Goal: Go to known website: Go to known website

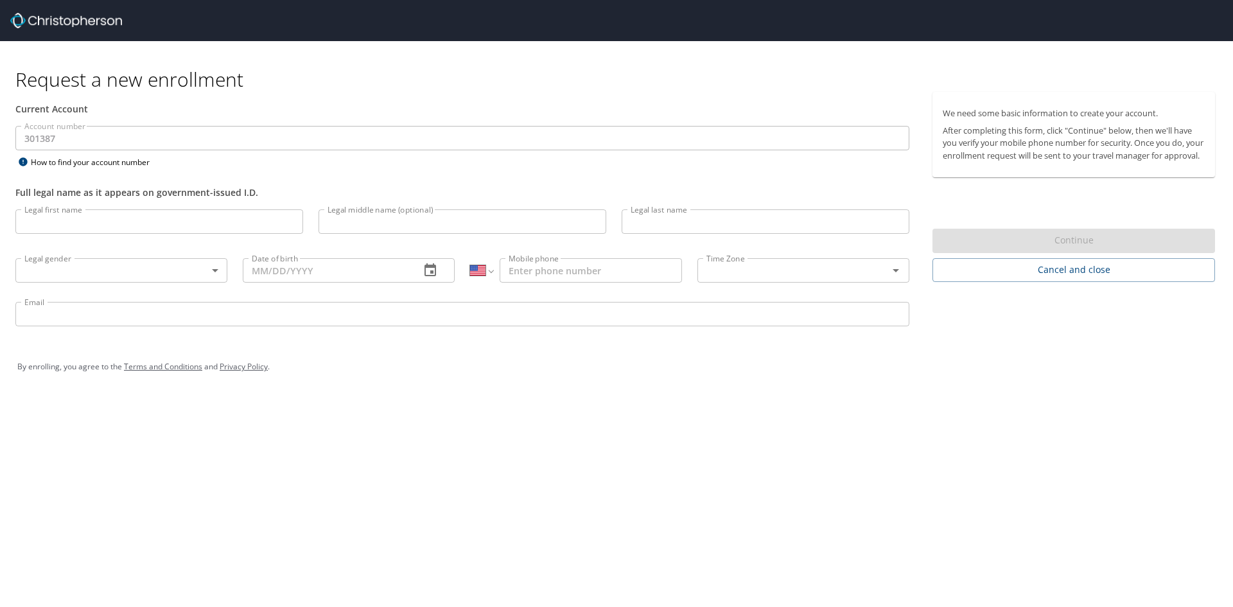
select select "US"
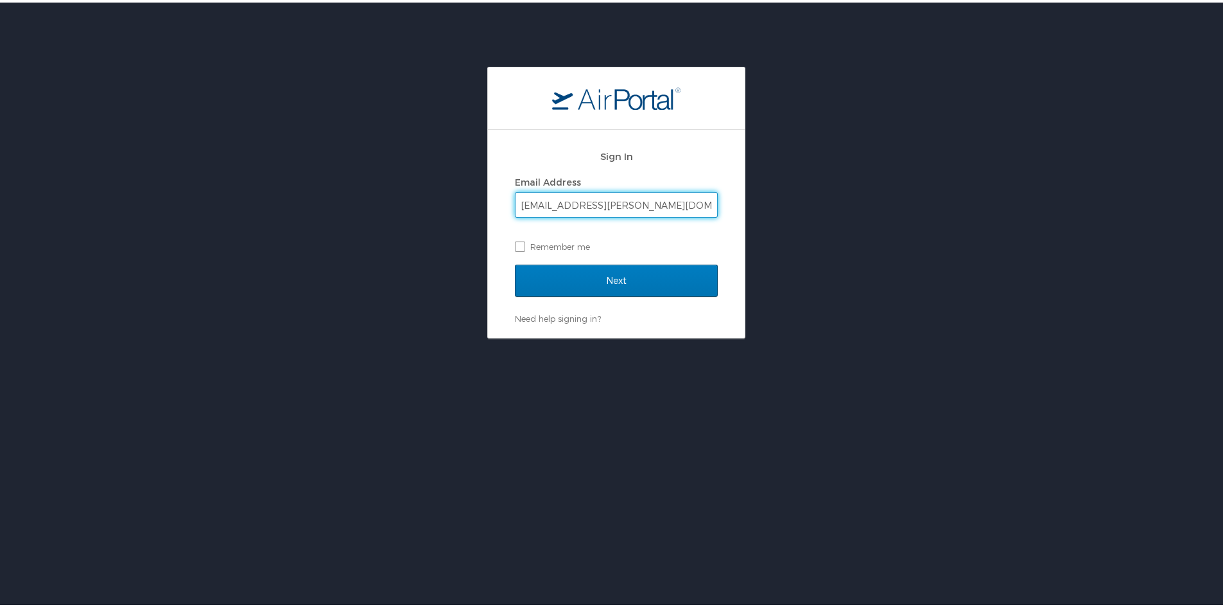
type input "lrowe1@endicott.edu"
click at [515, 262] on input "Next" at bounding box center [616, 278] width 203 height 32
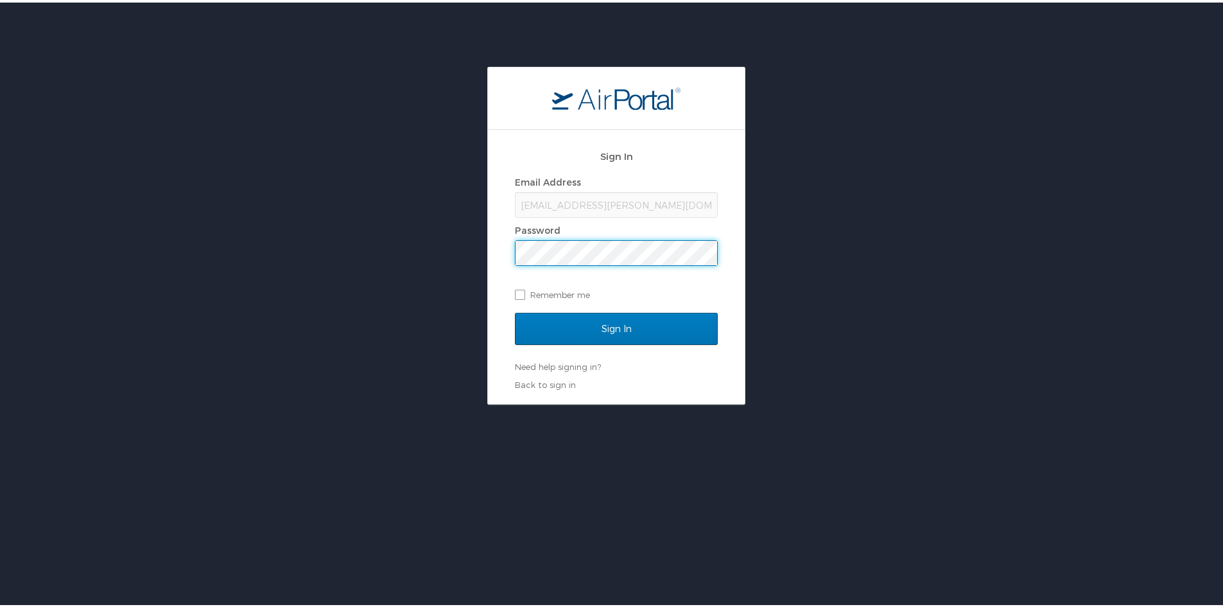
click at [515, 310] on input "Sign In" at bounding box center [616, 326] width 203 height 32
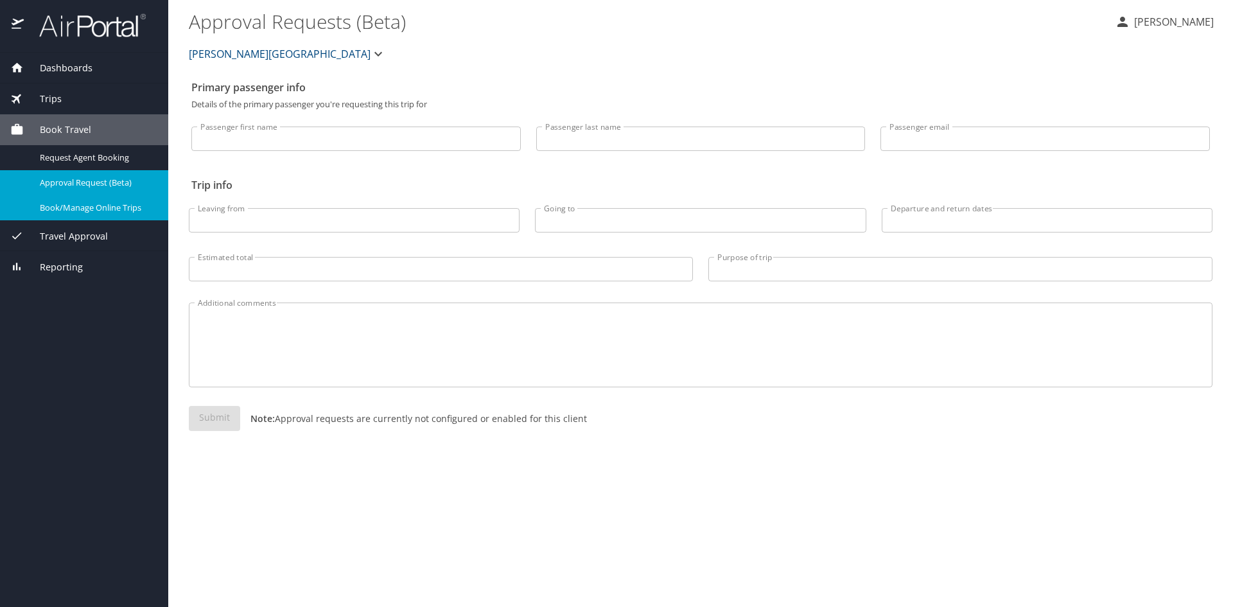
click at [82, 203] on span "Book/Manage Online Trips" at bounding box center [96, 208] width 113 height 12
